Goal: Find specific page/section: Find specific page/section

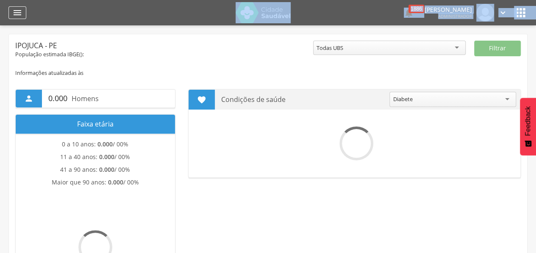
click at [19, 14] on div " Dashboard Supervisão Produtividade Mapa da cidade Mapa de cobertura Ranking A…" at bounding box center [268, 126] width 536 height 253
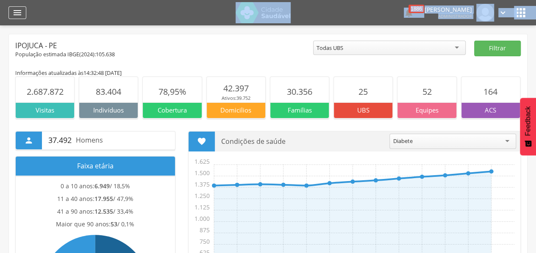
click at [19, 14] on icon "" at bounding box center [17, 13] width 10 height 10
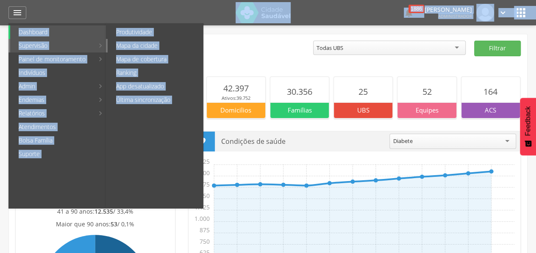
click at [131, 43] on link "Mapa da cidade" at bounding box center [155, 46] width 95 height 14
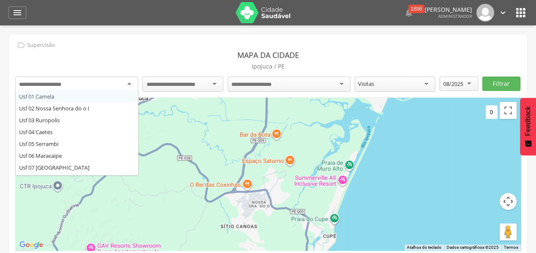
click at [132, 85] on div at bounding box center [76, 84] width 123 height 15
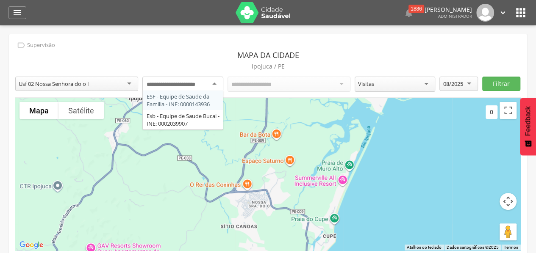
click at [182, 83] on input "select-one" at bounding box center [177, 85] width 63 height 8
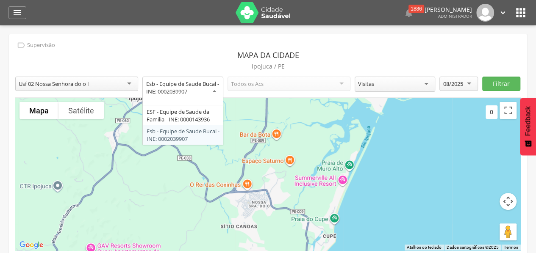
click at [187, 91] on div "Esb - Equipe de Saude Bucal - INE: 0002039907" at bounding box center [183, 87] width 74 height 15
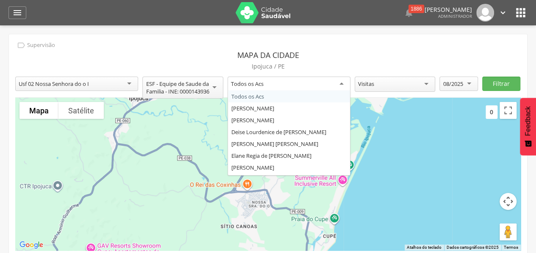
click at [257, 82] on div "Todos os Acs" at bounding box center [247, 84] width 33 height 8
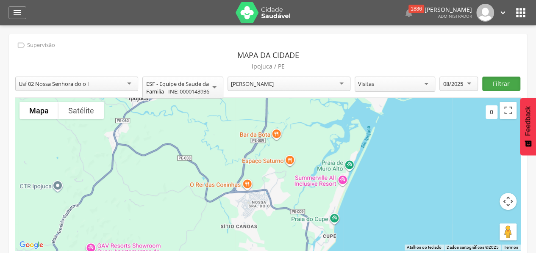
click at [496, 80] on button "Filtrar" at bounding box center [501, 84] width 38 height 14
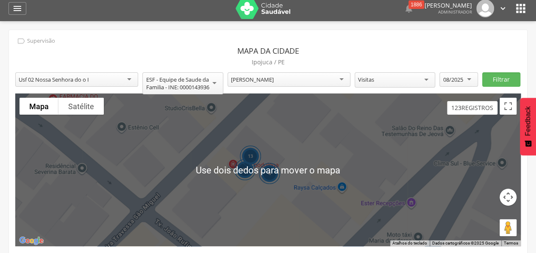
scroll to position [3, 0]
